Goal: Task Accomplishment & Management: Complete application form

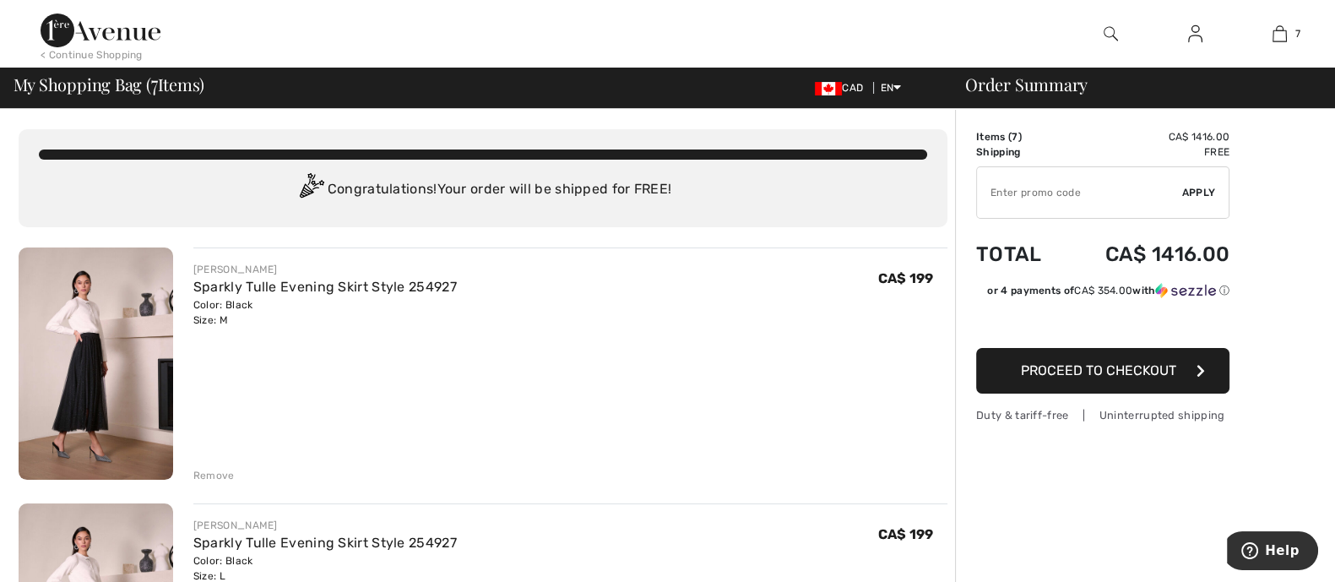
click at [1093, 203] on input "TEXT" at bounding box center [1079, 192] width 205 height 51
type input "NEW15"
click at [1208, 196] on span "Apply" at bounding box center [1199, 192] width 34 height 15
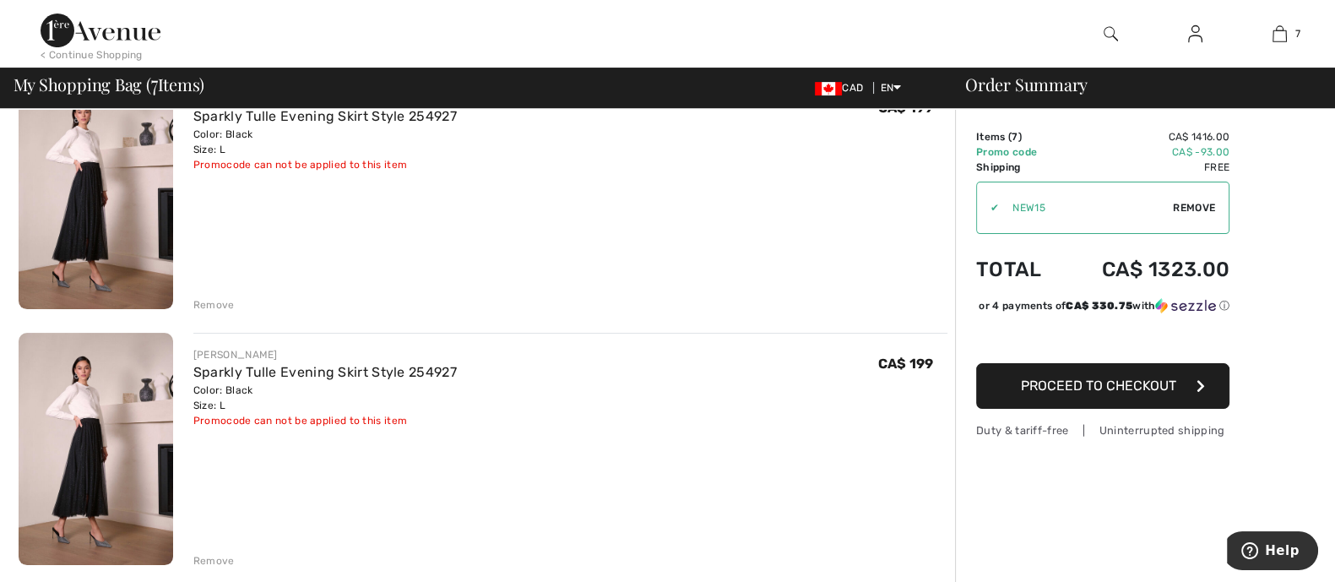
scroll to position [421, 0]
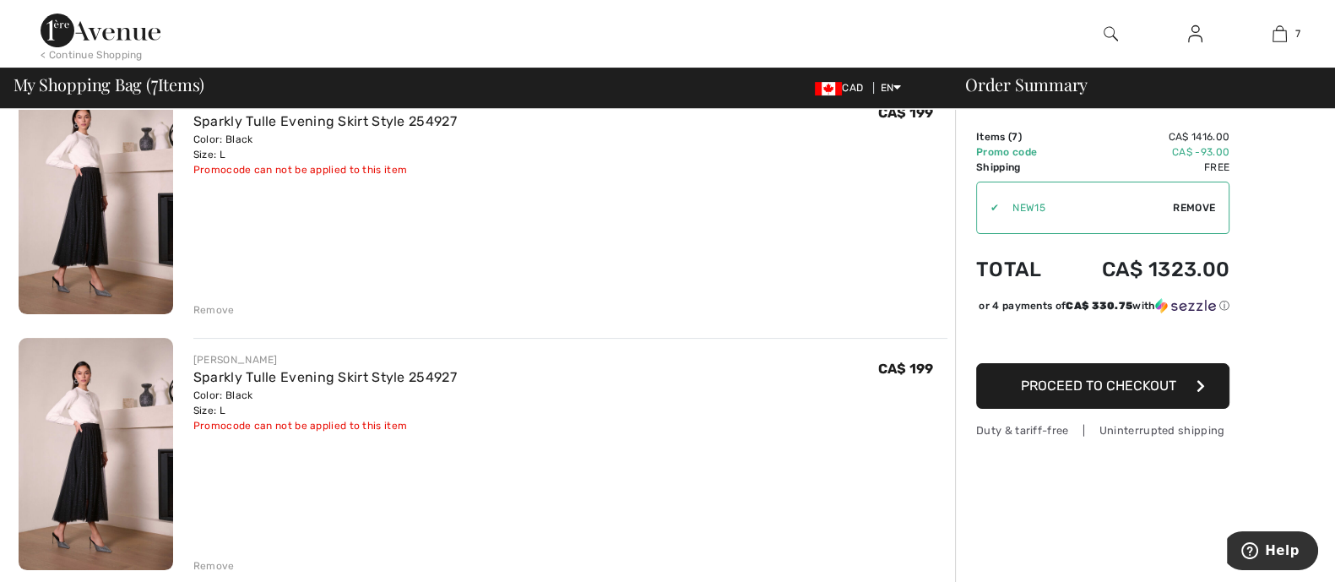
click at [355, 371] on link "Sparkly Tulle Evening Skirt Style 254927" at bounding box center [324, 377] width 263 height 16
click at [214, 306] on div "Remove" at bounding box center [213, 309] width 41 height 15
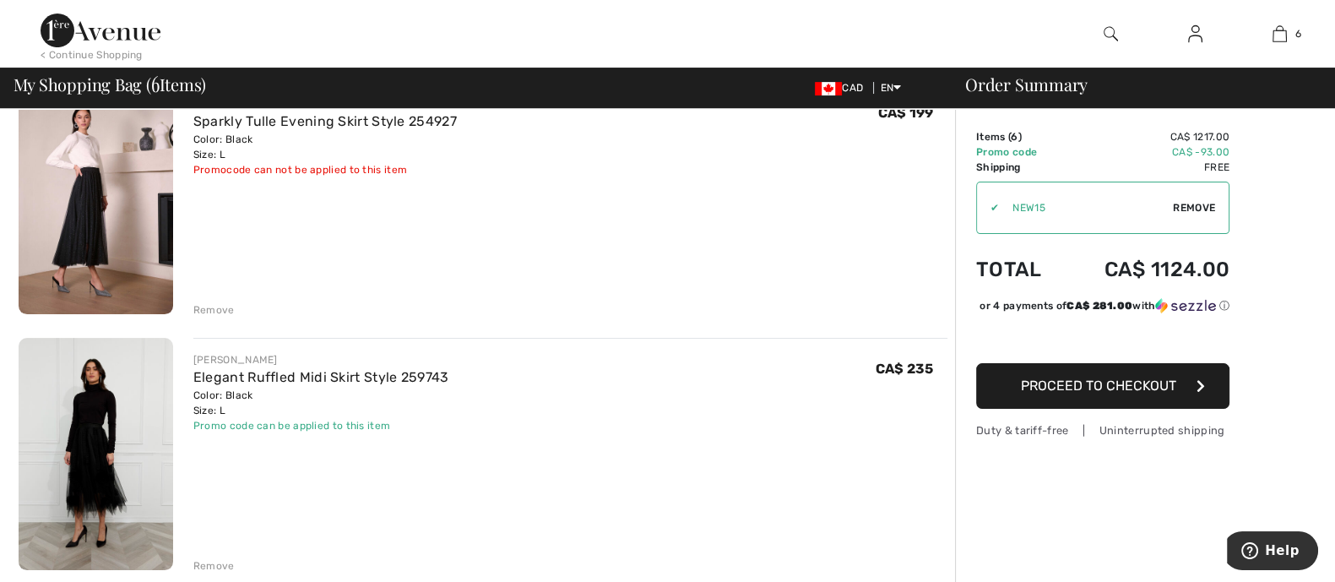
scroll to position [398, 0]
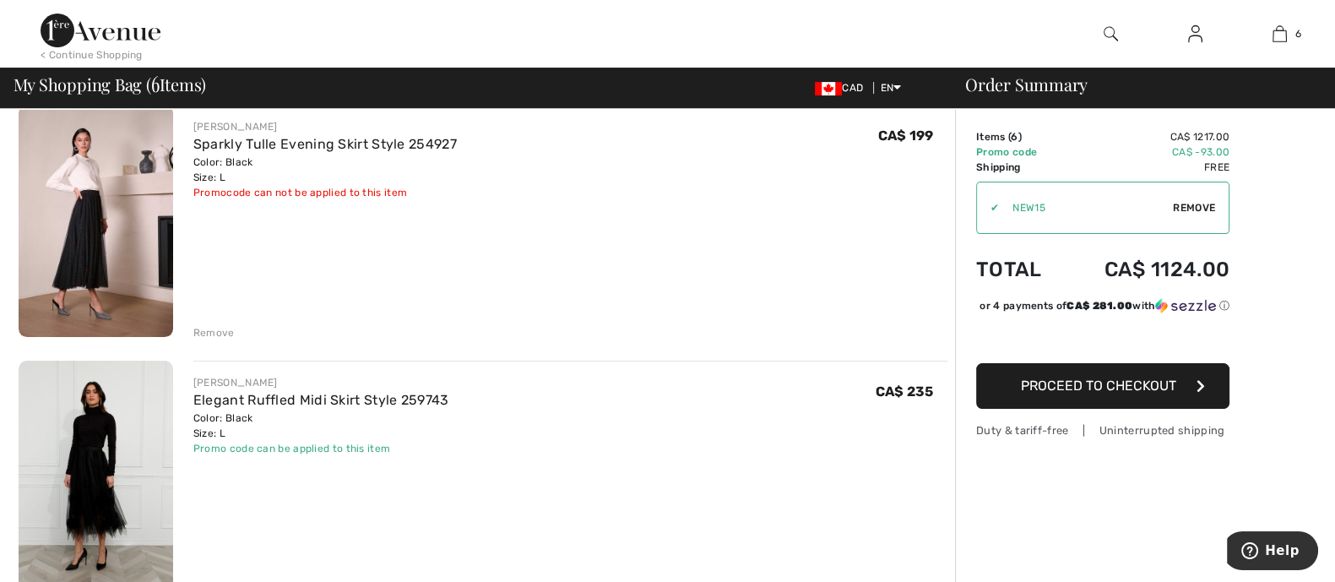
click at [214, 333] on div "Remove" at bounding box center [213, 332] width 41 height 15
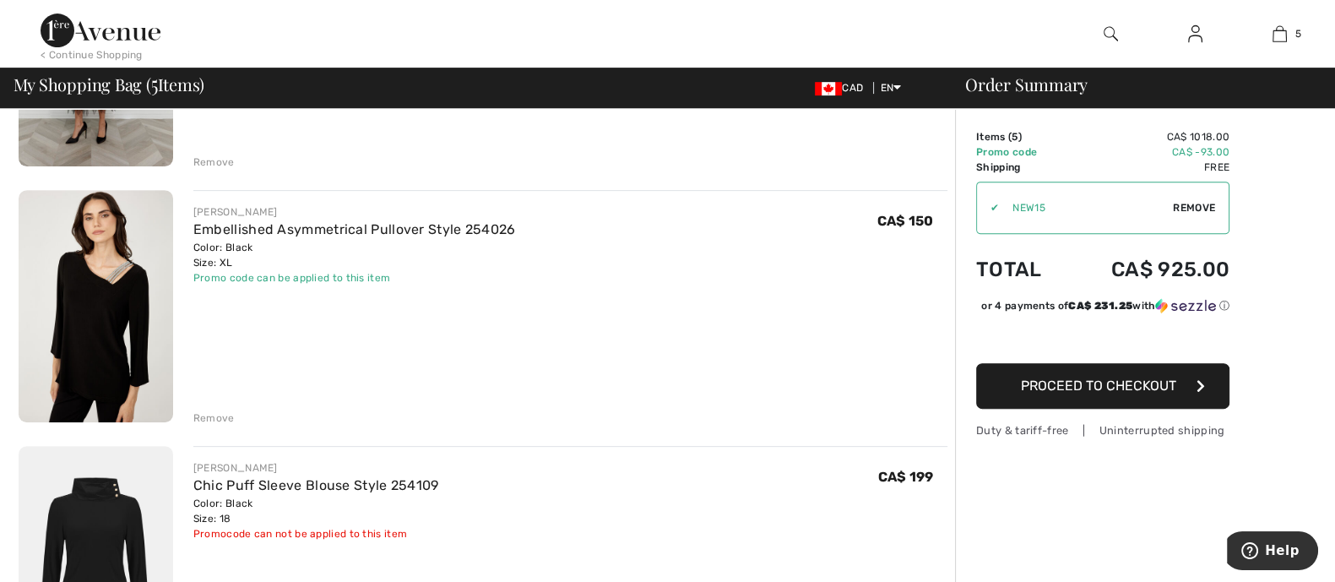
scroll to position [821, 0]
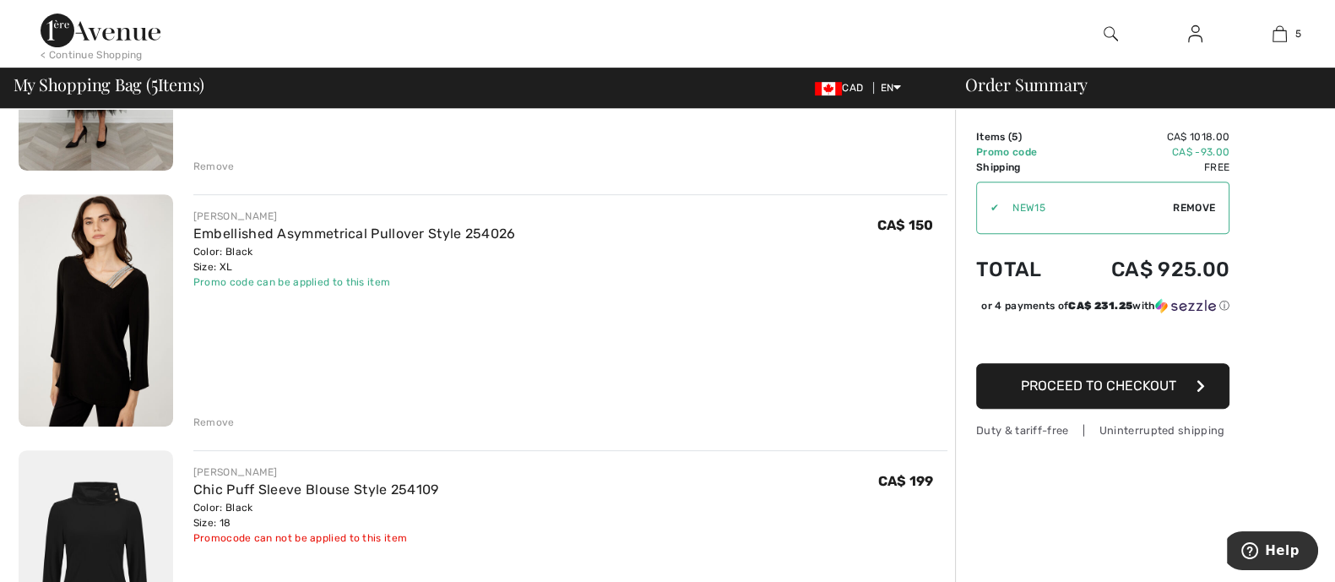
click at [106, 284] on img at bounding box center [96, 310] width 154 height 232
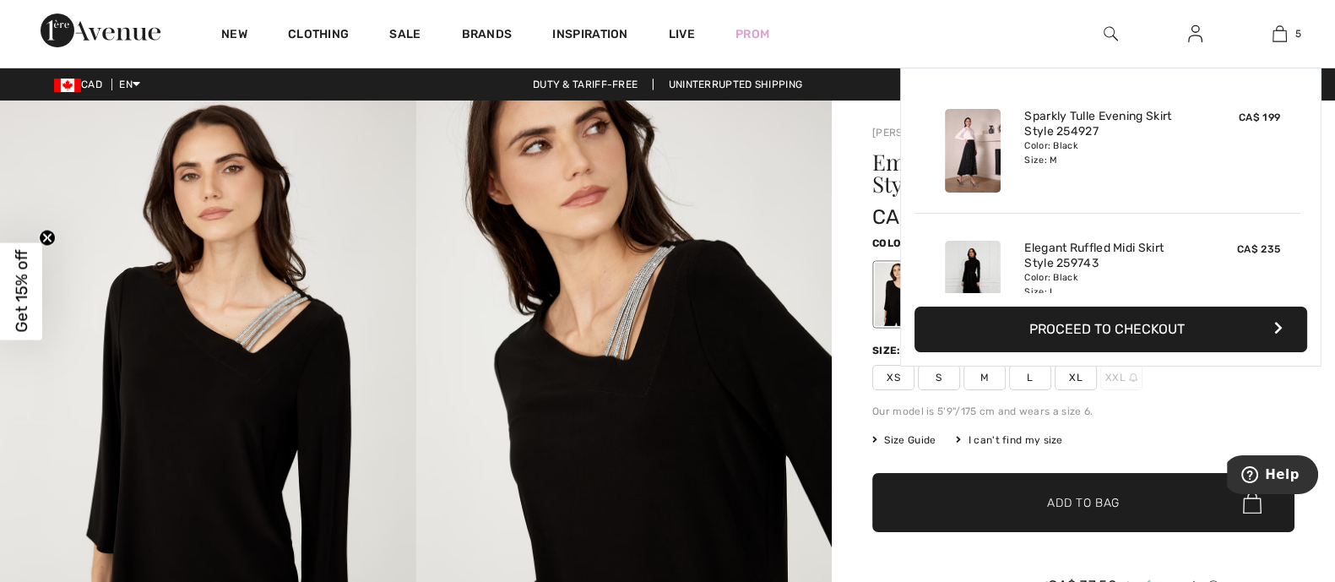
click at [1277, 34] on img at bounding box center [1279, 34] width 14 height 20
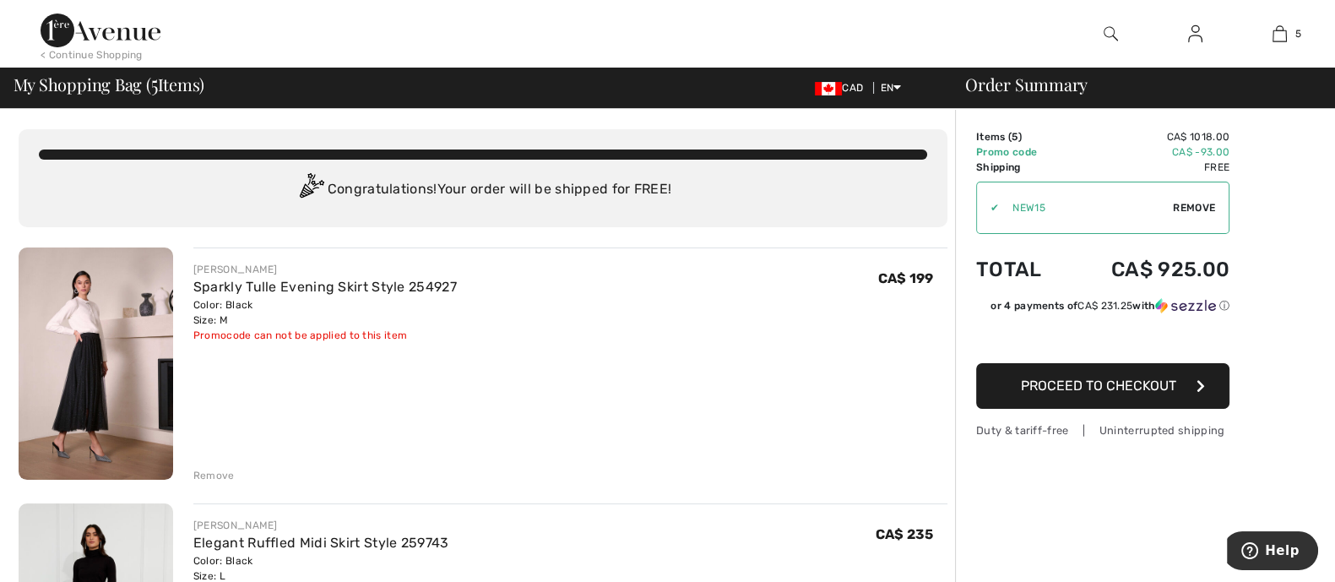
click at [218, 468] on div "Remove" at bounding box center [213, 475] width 41 height 15
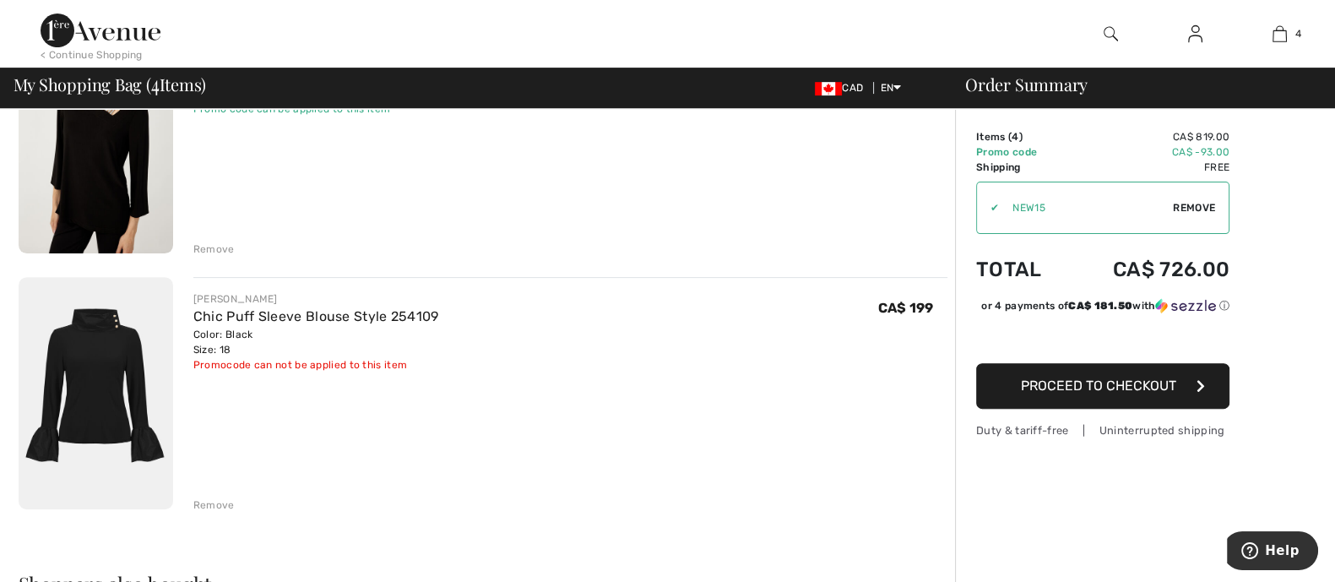
scroll to position [843, 0]
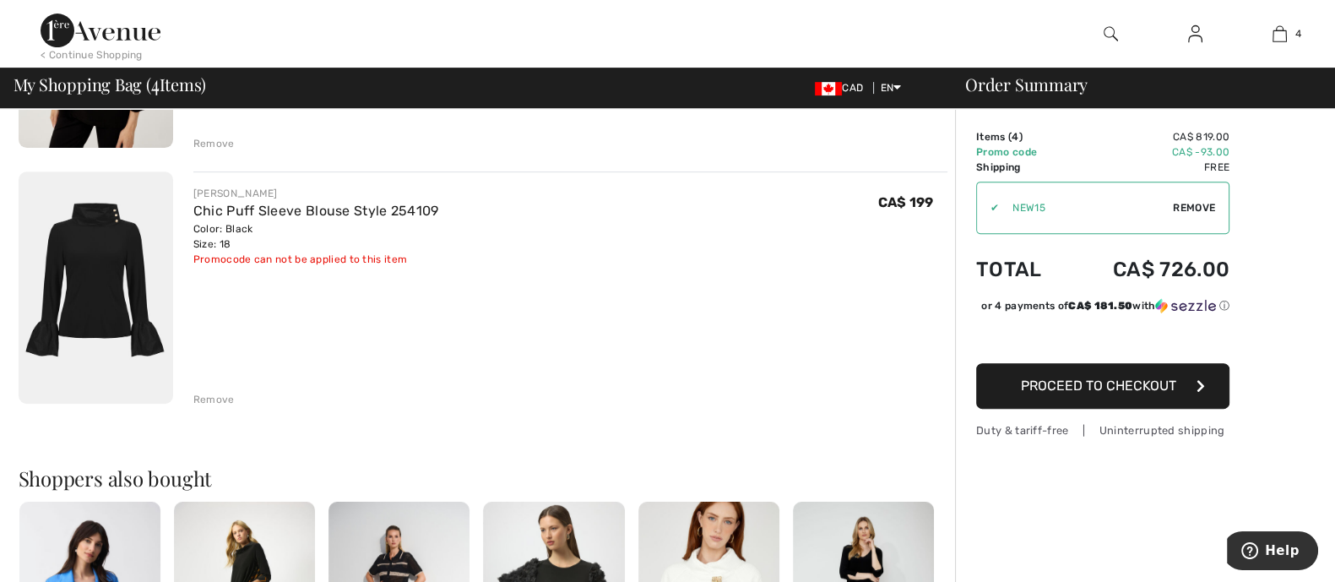
click at [217, 400] on div "Remove" at bounding box center [213, 399] width 41 height 15
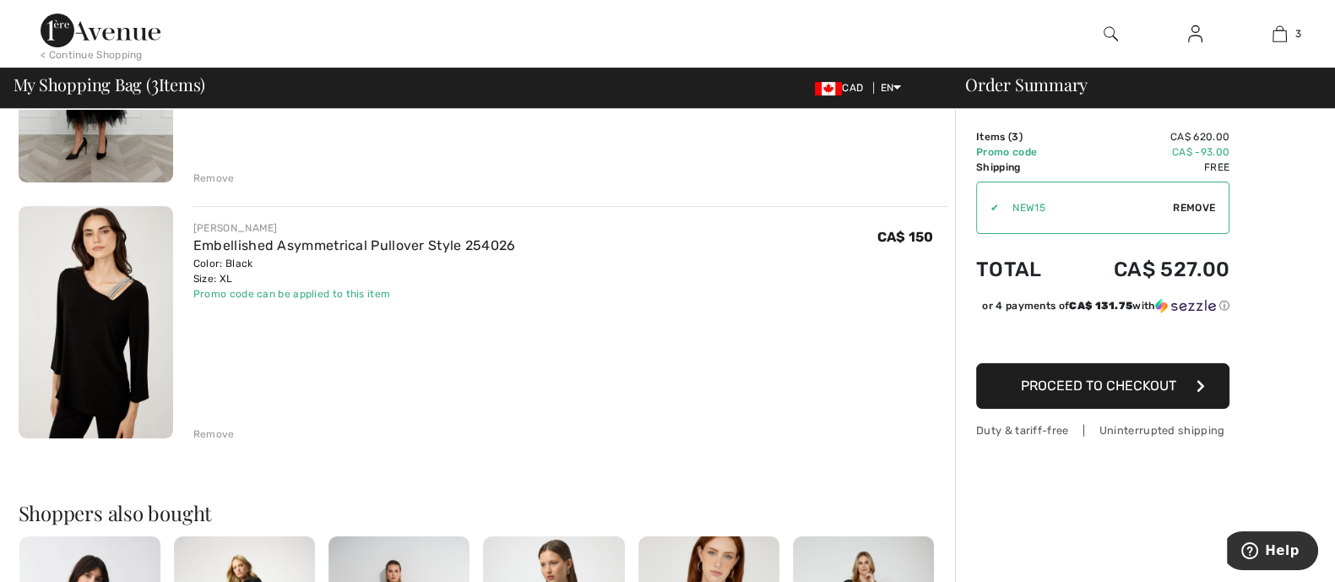
scroll to position [633, 0]
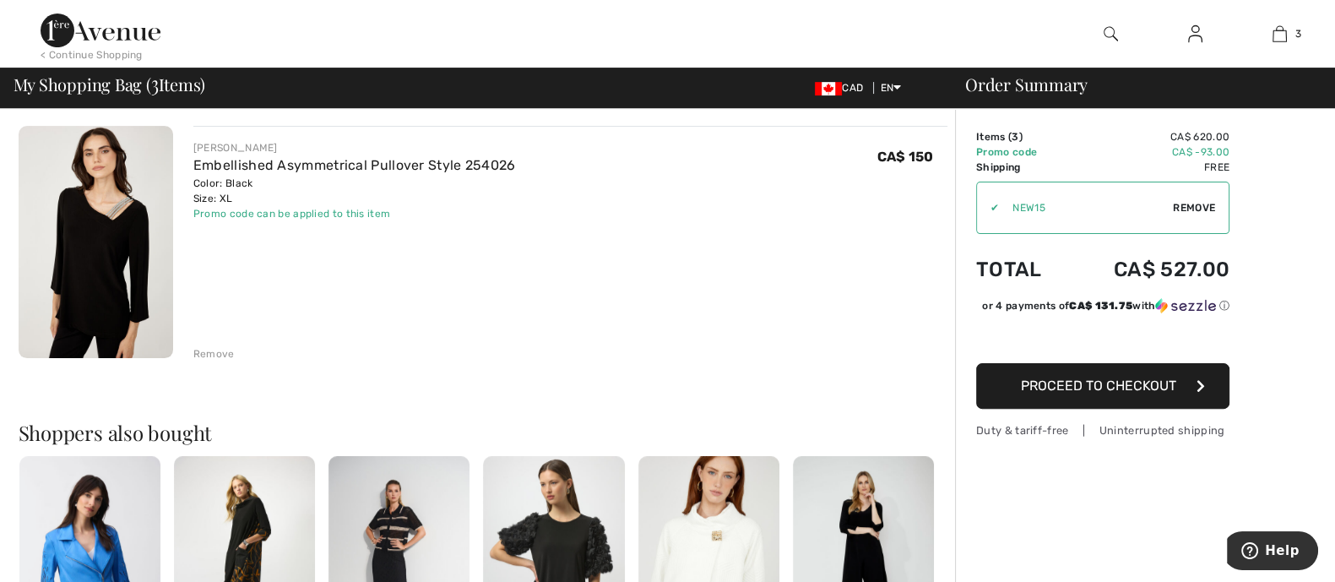
click at [115, 247] on img at bounding box center [96, 242] width 154 height 232
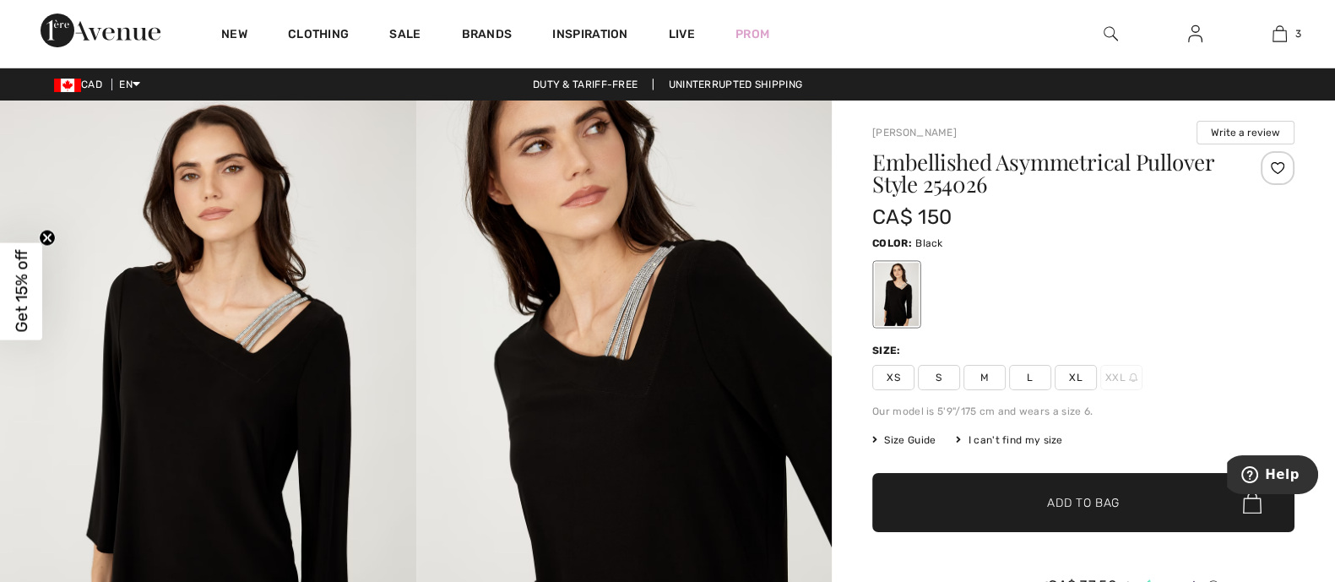
click at [928, 437] on span "Size Guide" at bounding box center [903, 439] width 63 height 15
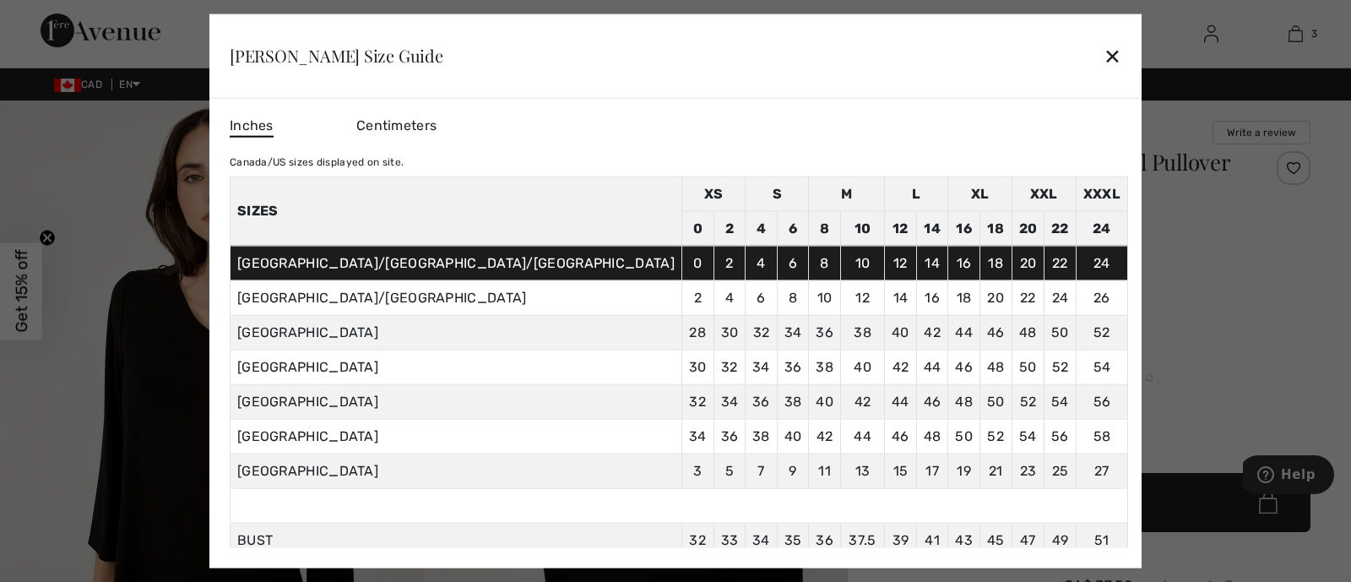
click at [1097, 317] on div at bounding box center [675, 291] width 1351 height 582
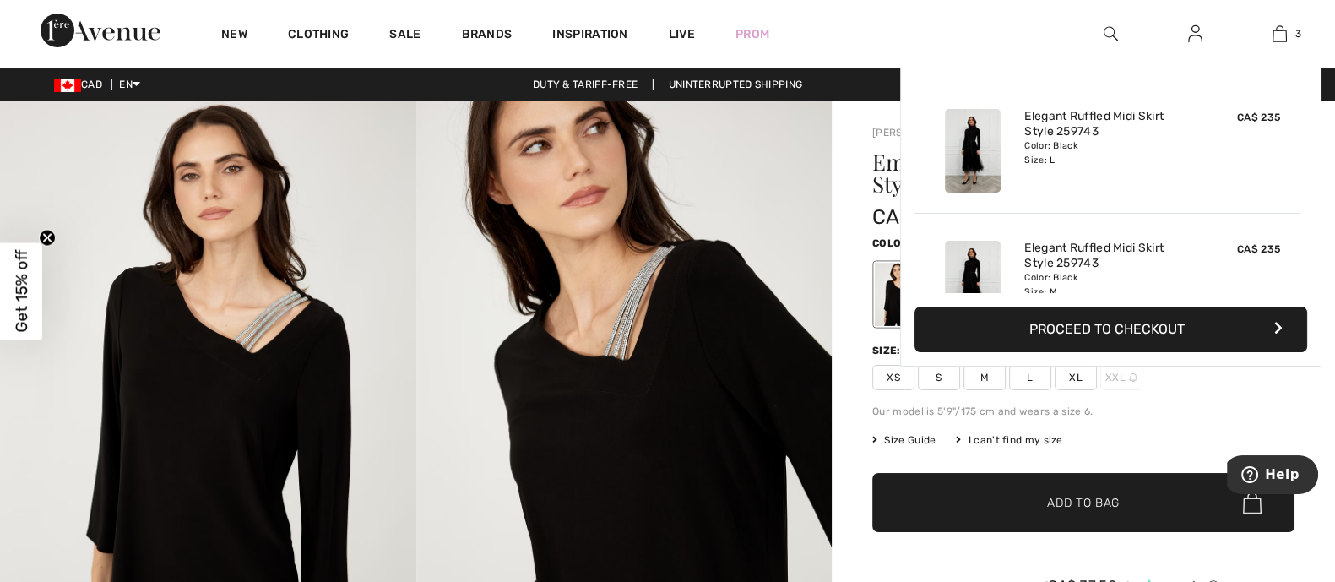
click at [1285, 31] on img at bounding box center [1279, 34] width 14 height 20
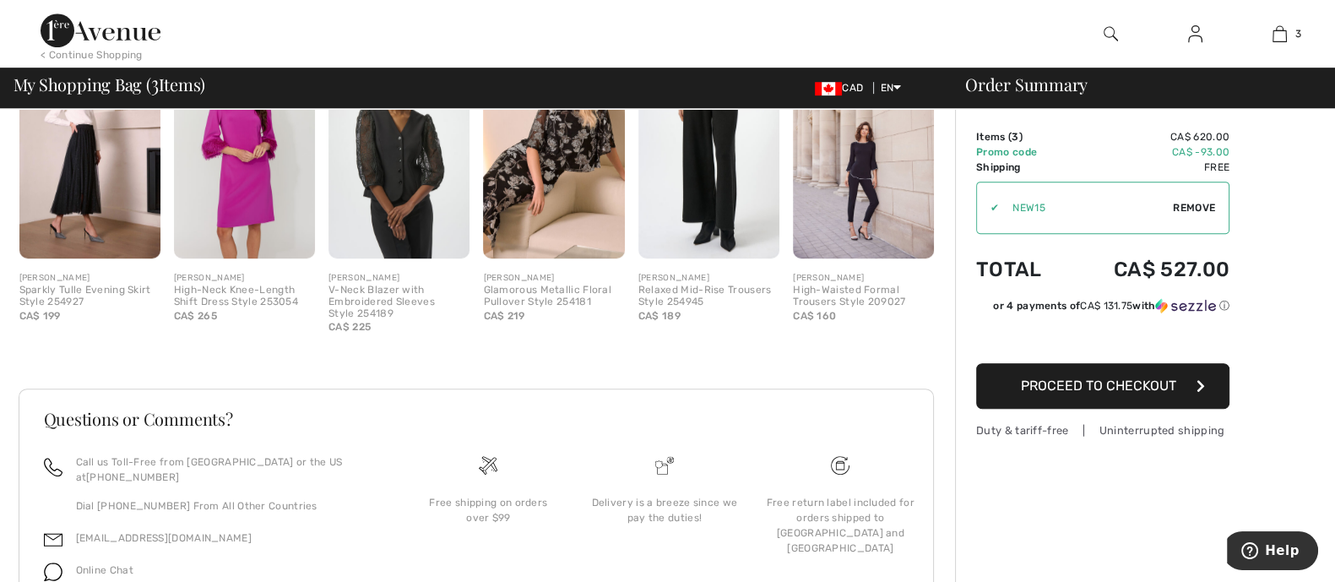
scroll to position [1114, 0]
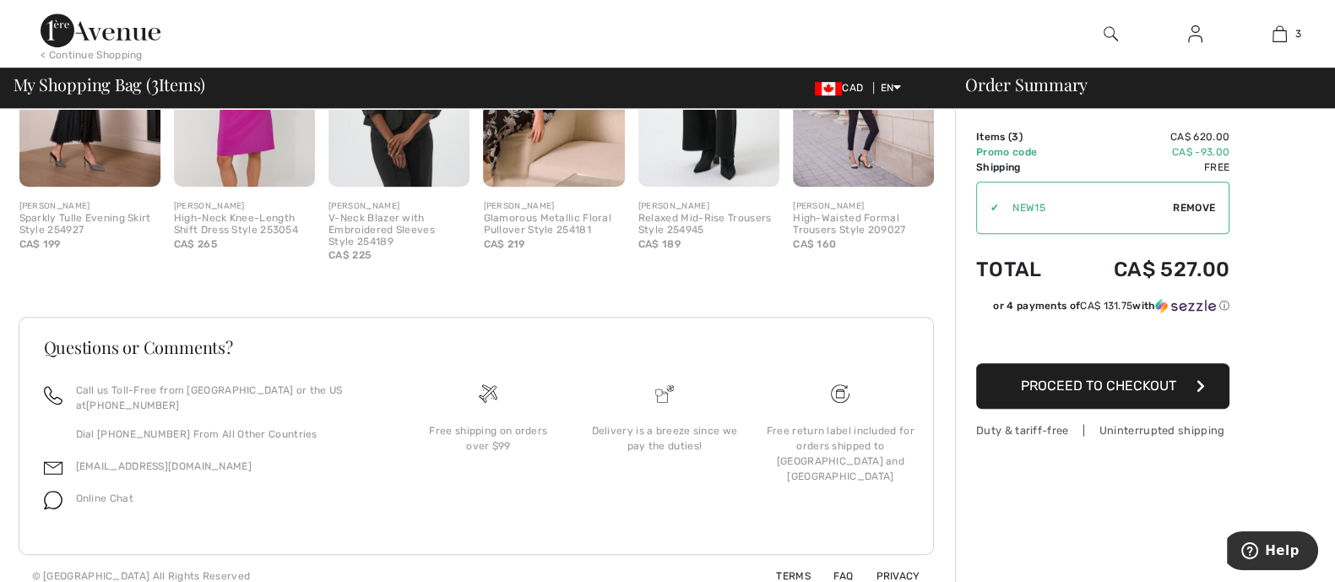
click at [848, 570] on link "FAQ" at bounding box center [833, 576] width 40 height 12
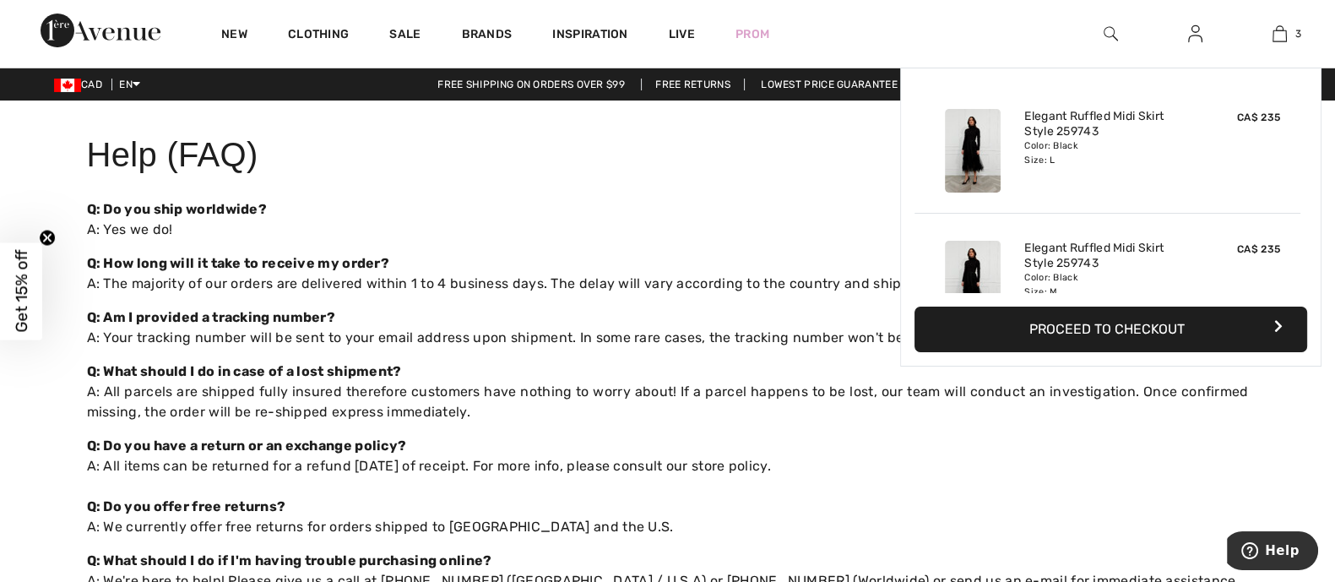
click at [1276, 27] on img at bounding box center [1279, 34] width 14 height 20
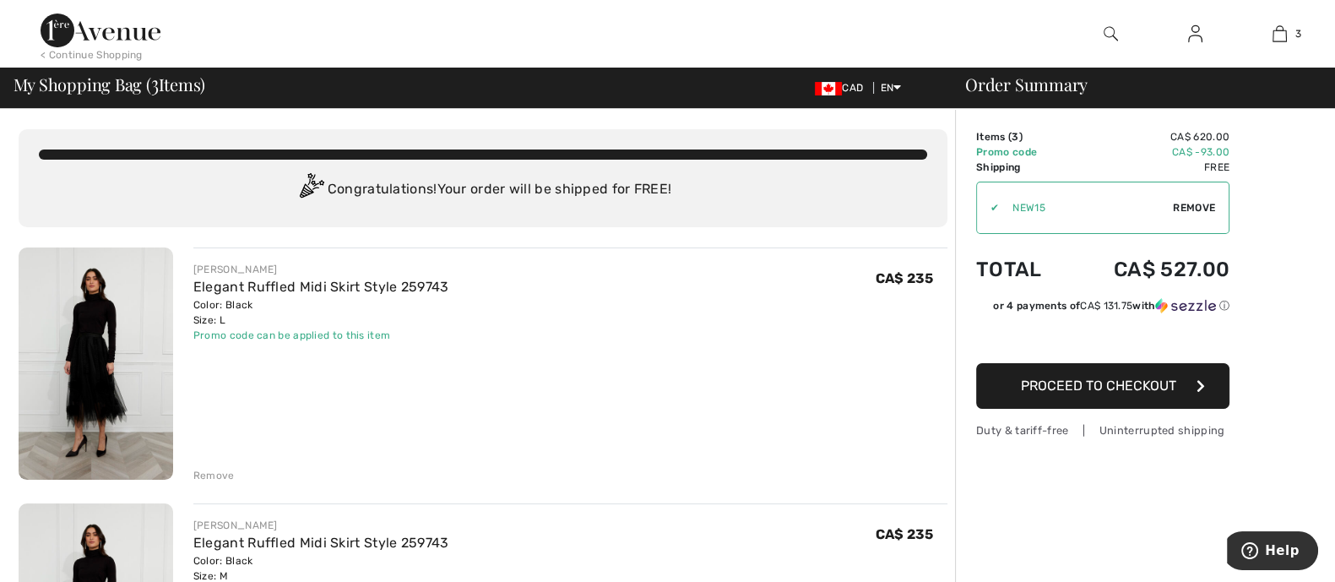
click at [1195, 22] on div at bounding box center [1194, 34] width 84 height 68
click at [1193, 31] on img at bounding box center [1195, 34] width 14 height 20
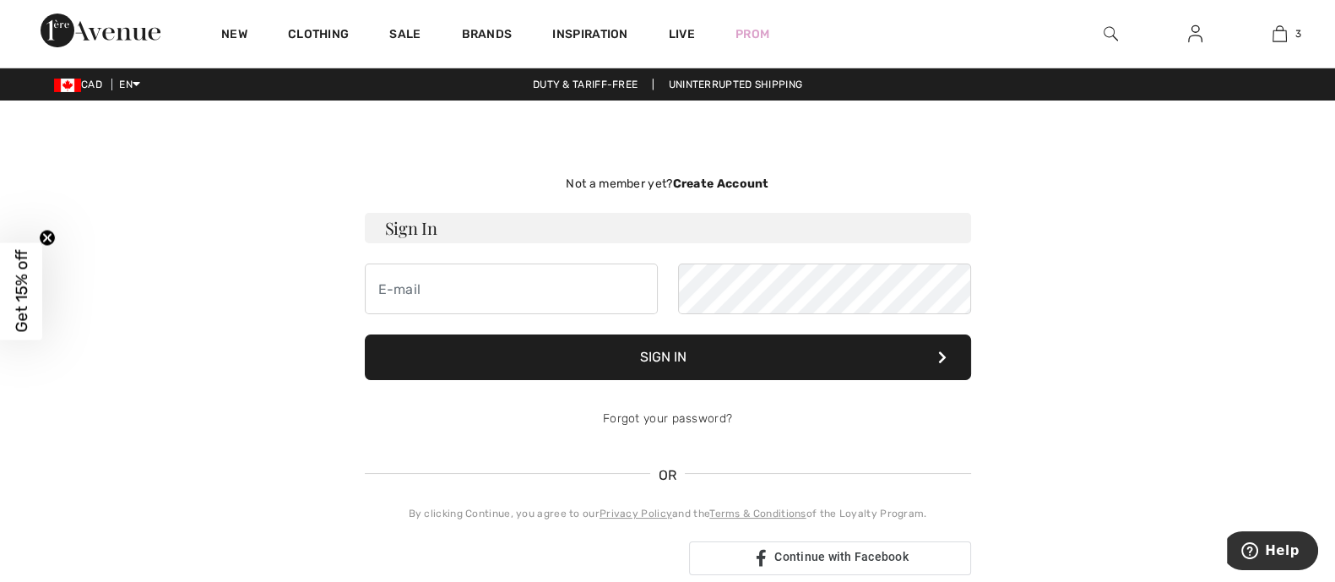
scroll to position [105, 0]
click at [1191, 25] on img at bounding box center [1195, 34] width 14 height 20
click at [1191, 30] on img at bounding box center [1195, 34] width 14 height 20
click at [1206, 39] on link at bounding box center [1194, 34] width 41 height 21
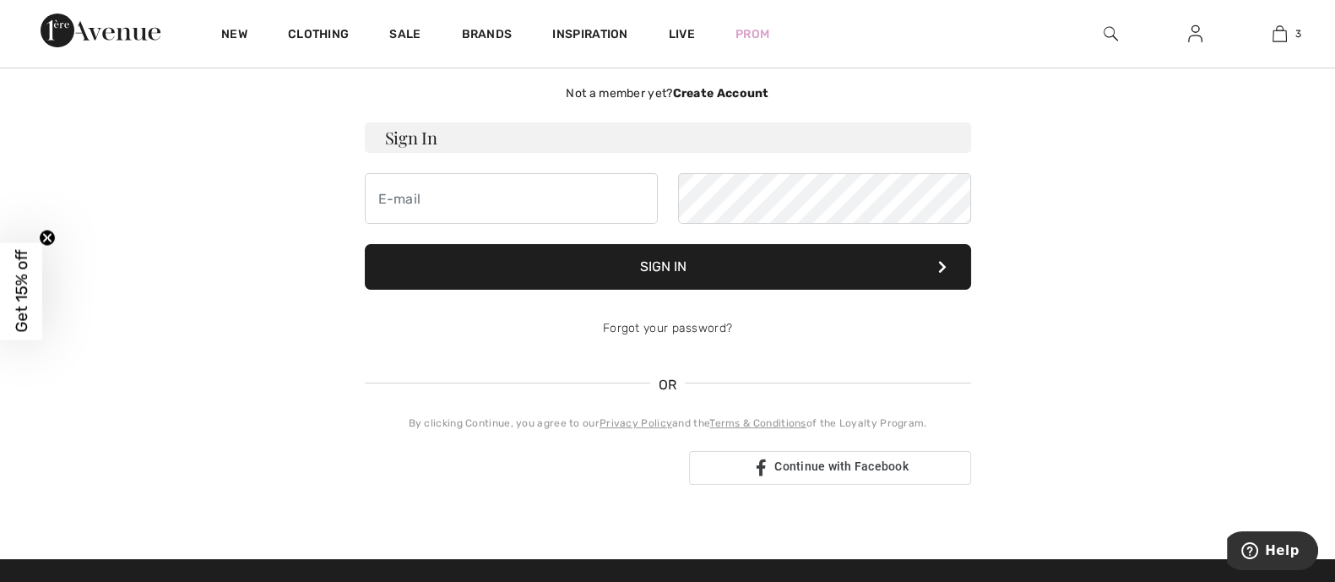
scroll to position [210, 0]
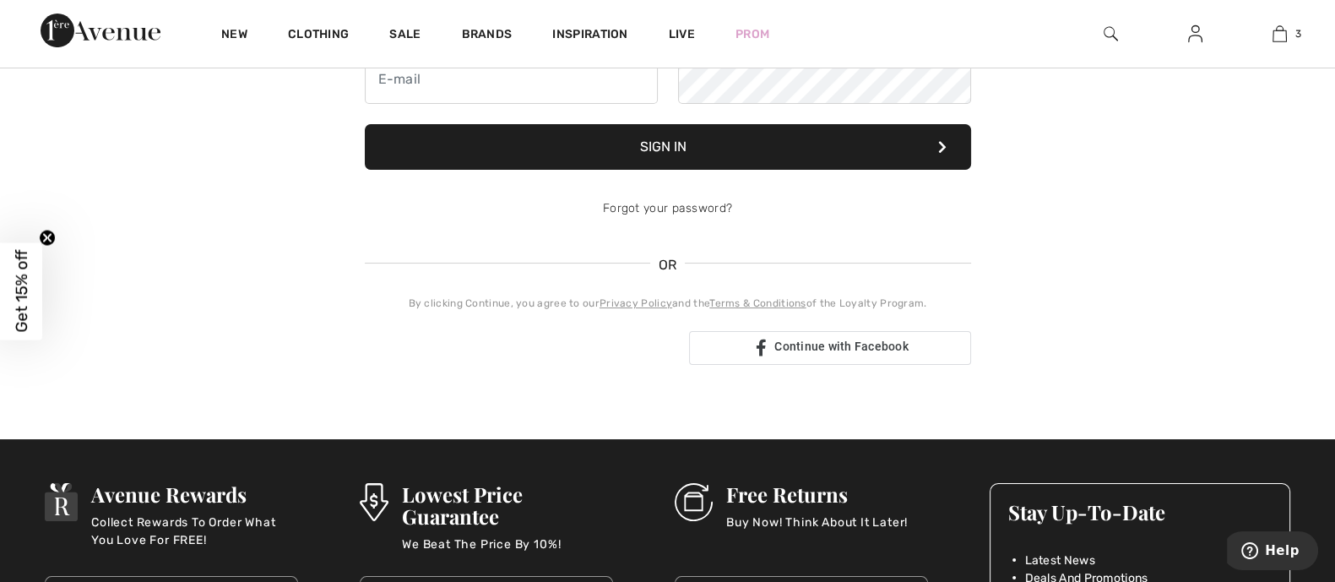
click at [326, 365] on div "Not a member yet? Create Account Sign In Sign In Forgot your password? OR" at bounding box center [668, 165] width 1162 height 468
click at [1076, 313] on div "Not a member yet? Create Account Sign In Sign In Forgot your password? OR" at bounding box center [668, 165] width 1162 height 468
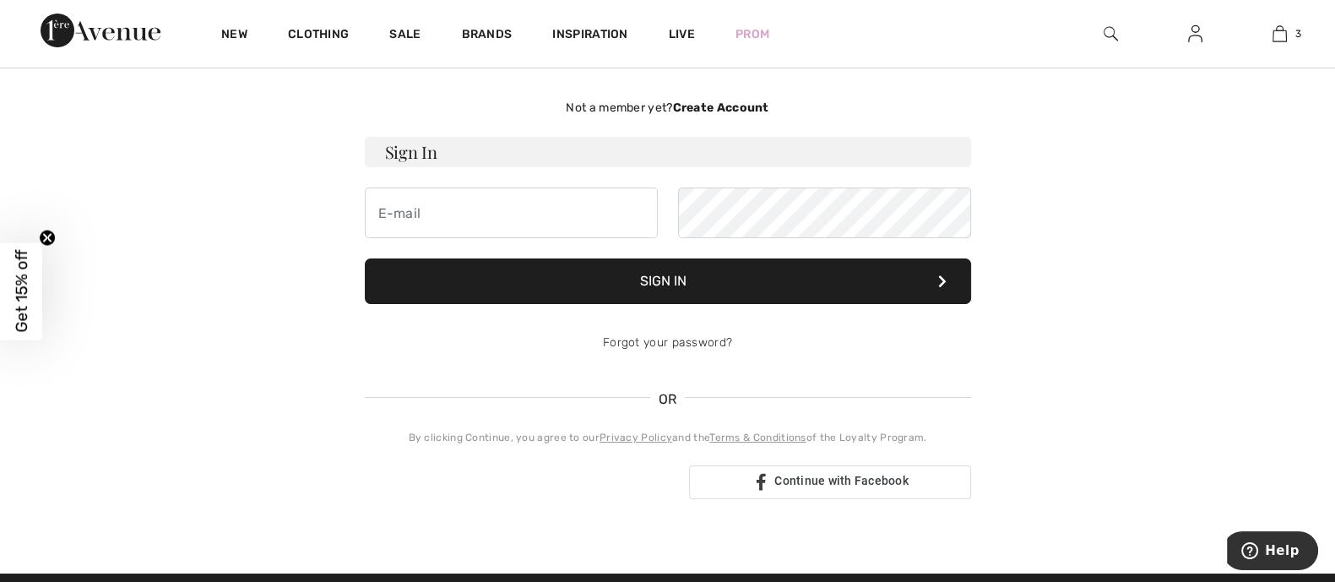
scroll to position [0, 0]
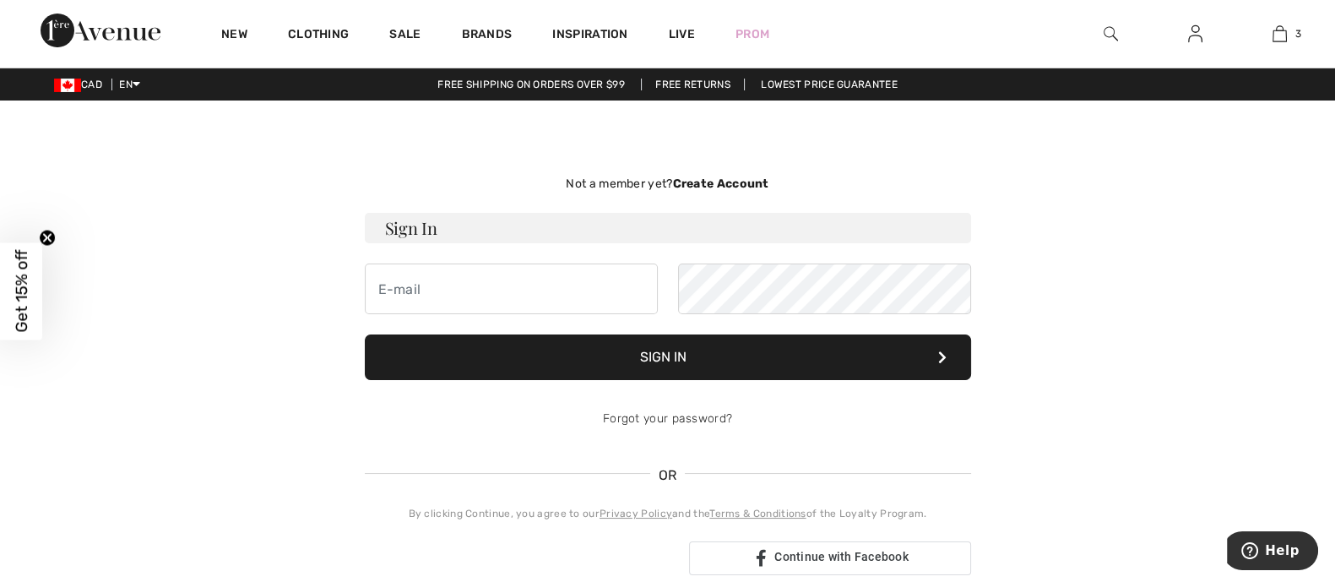
click at [749, 175] on div "Not a member yet? Create Account" at bounding box center [668, 184] width 606 height 18
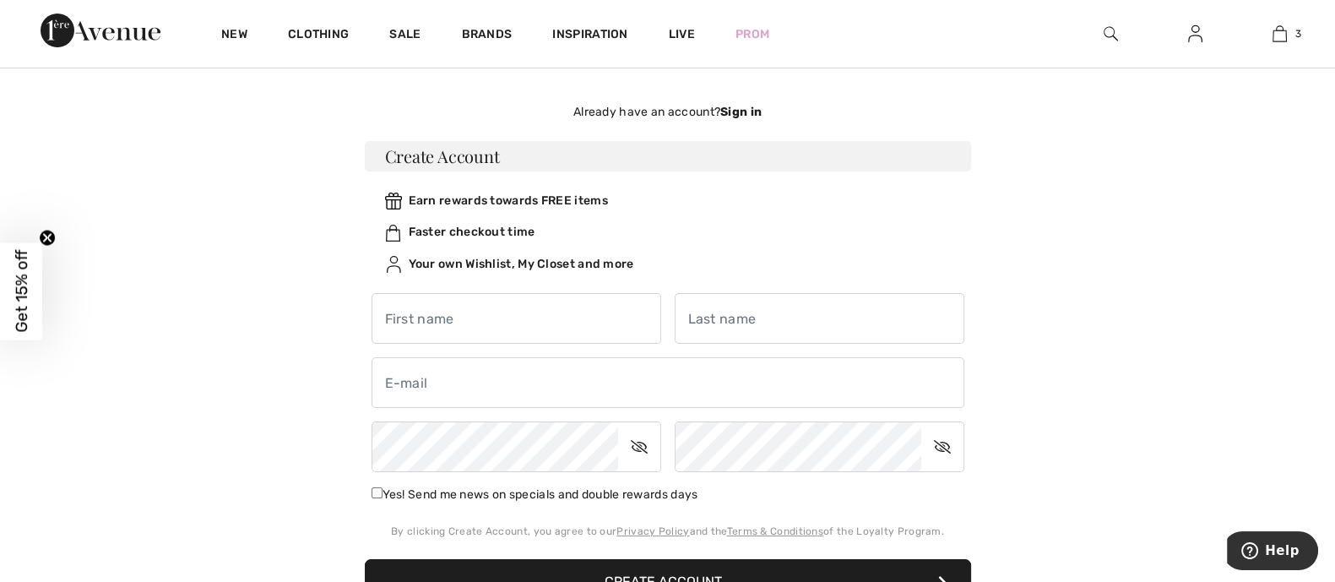
scroll to position [105, 0]
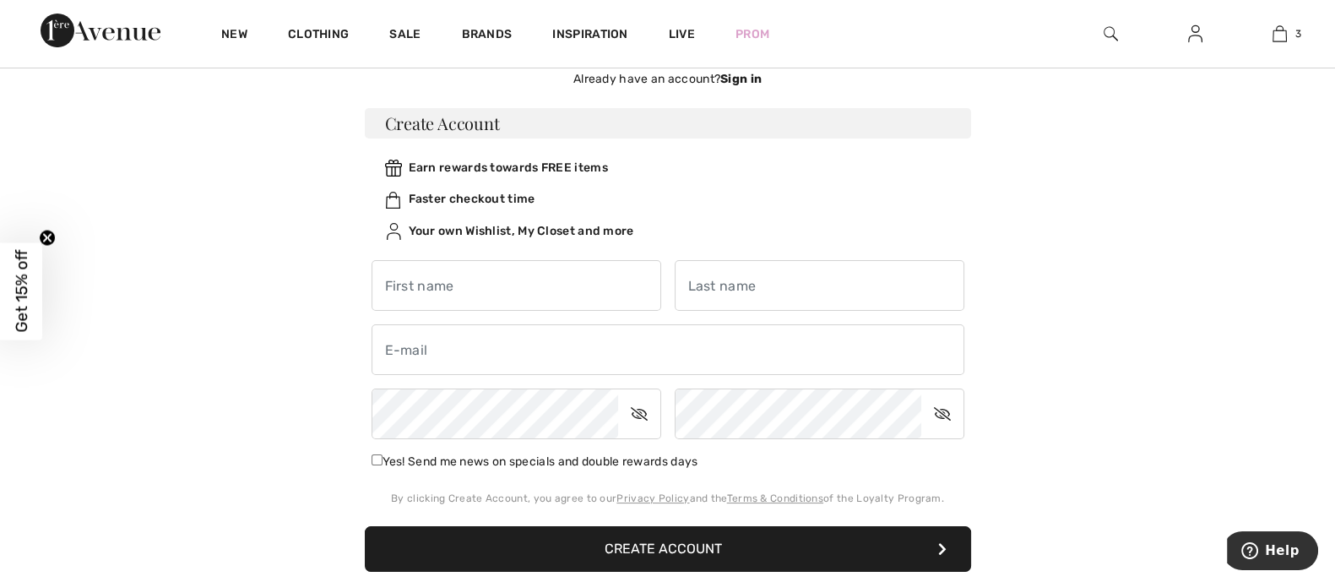
click at [496, 259] on div "✓" at bounding box center [668, 359] width 606 height 224
click at [504, 272] on input "text" at bounding box center [516, 285] width 290 height 51
type input "[PERSON_NAME]"
type input "Ma"
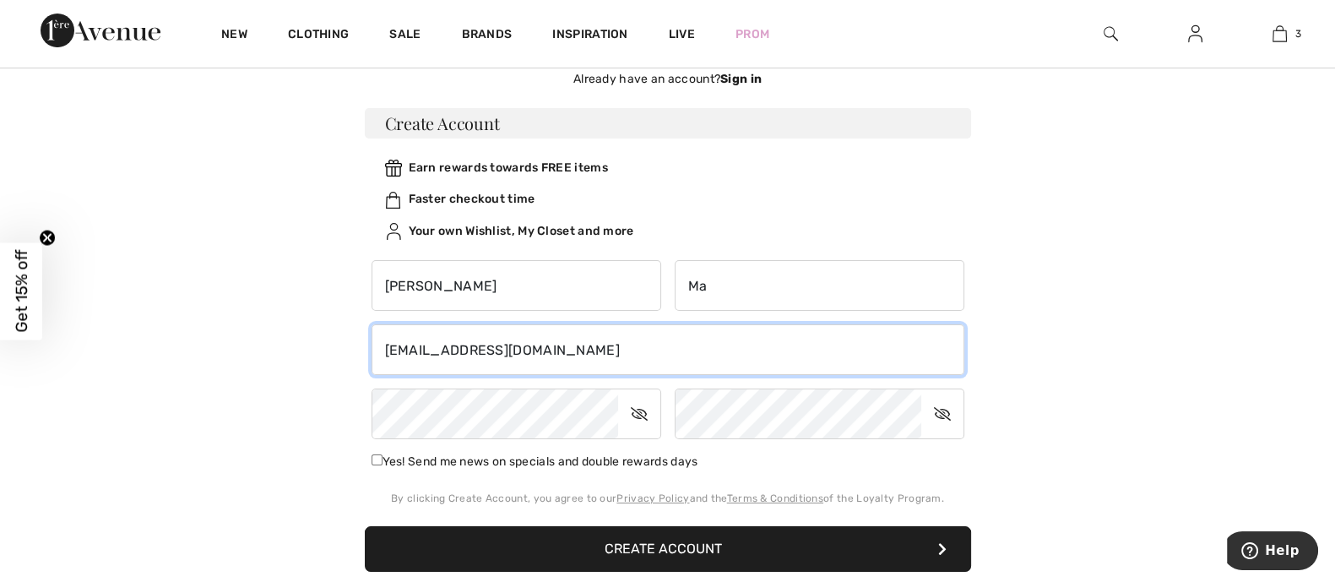
click at [477, 339] on input "[EMAIL_ADDRESS][DOMAIN_NAME]" at bounding box center [667, 349] width 593 height 51
type input "[EMAIL_ADDRESS][DOMAIN_NAME]"
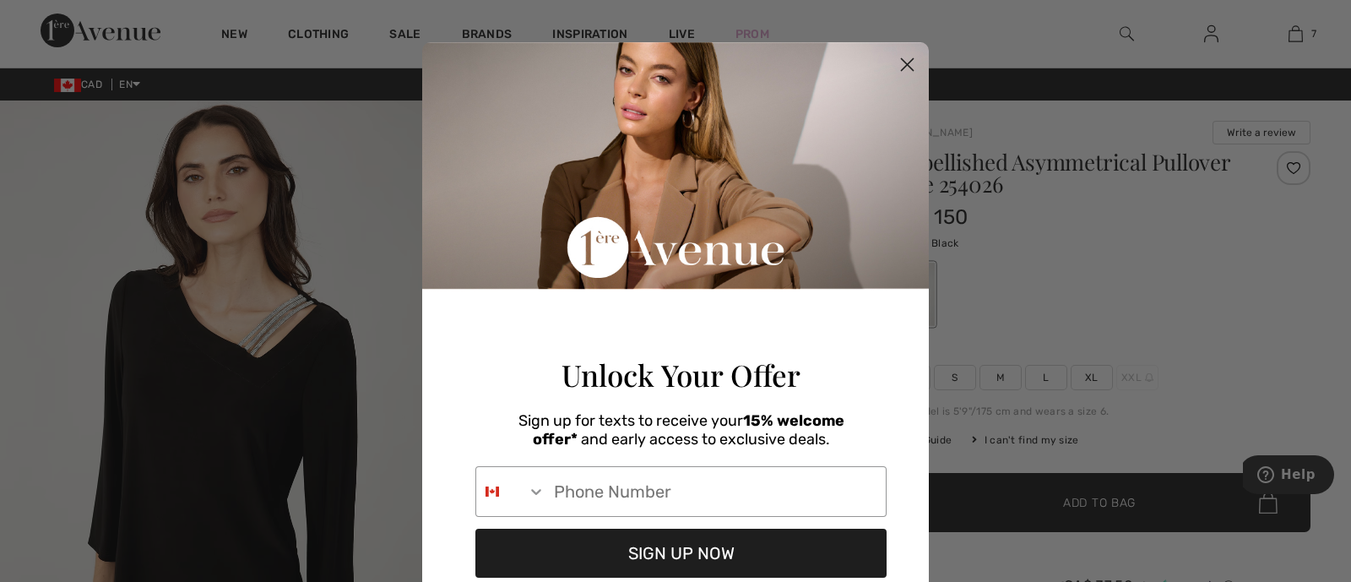
click at [902, 58] on circle "Close dialog" at bounding box center [907, 65] width 28 height 28
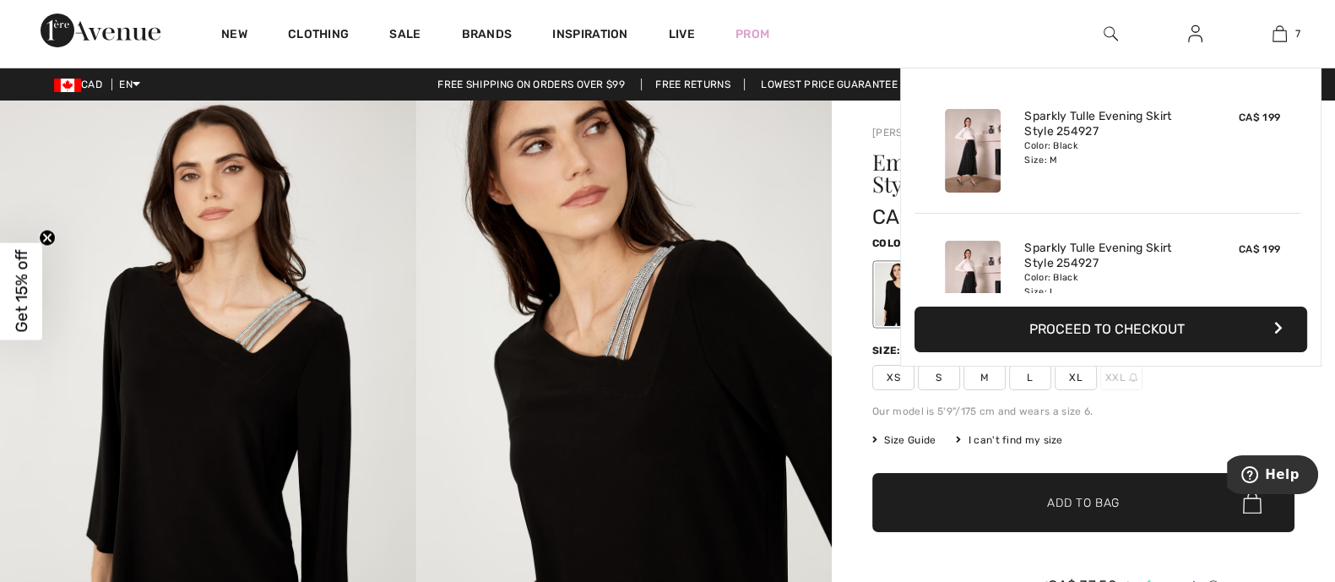
click at [1282, 33] on img at bounding box center [1279, 34] width 14 height 20
